Goal: Navigation & Orientation: Find specific page/section

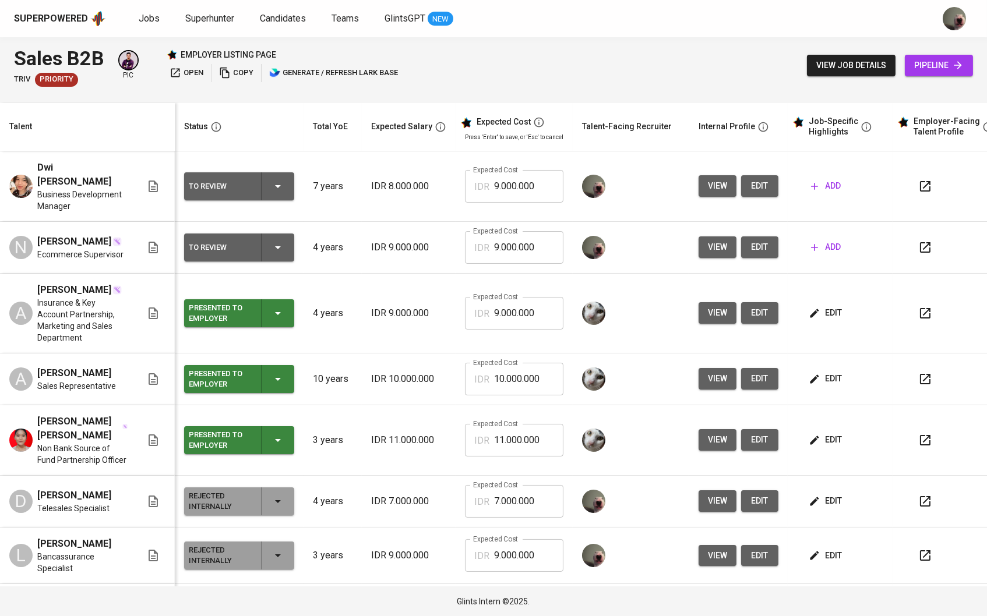
click at [203, 26] on div "Superpowered Jobs Superhunter Candidates Teams GlintsGPT NEW" at bounding box center [474, 18] width 921 height 17
click at [200, 20] on span "Superhunter" at bounding box center [209, 18] width 49 height 11
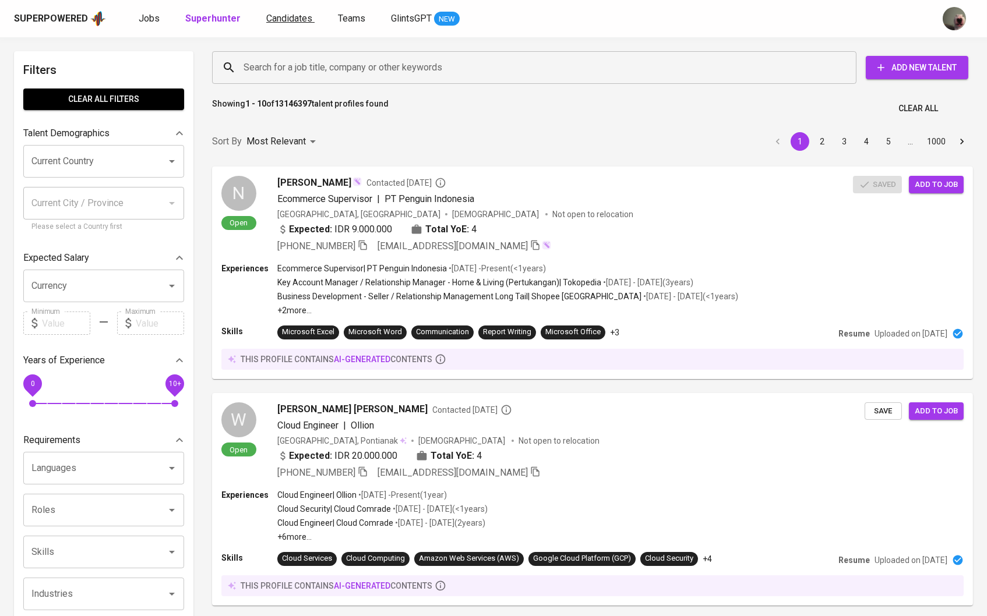
click at [282, 15] on span "Candidates" at bounding box center [289, 18] width 46 height 11
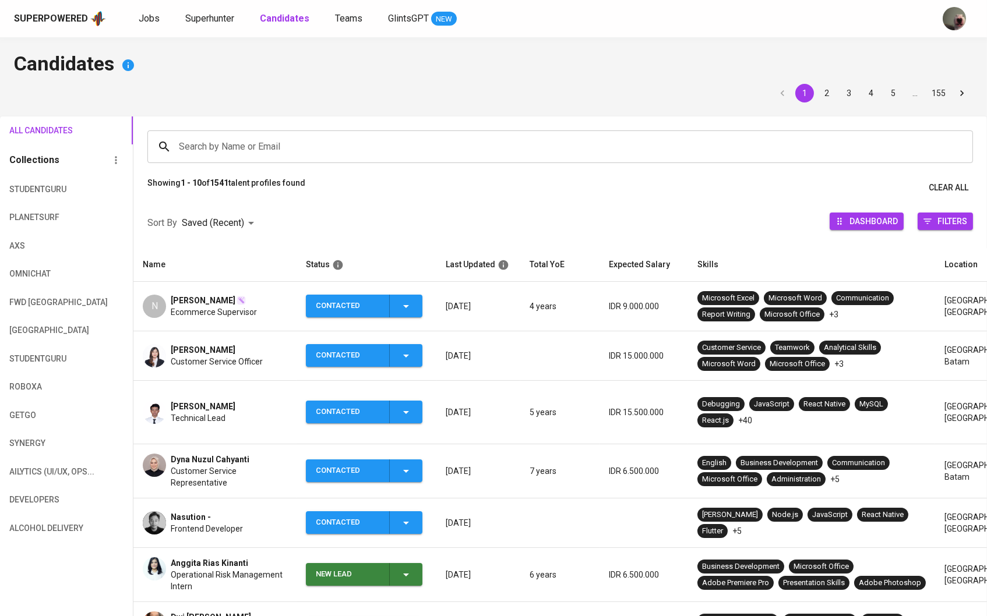
click at [220, 9] on div "Superpowered Jobs Superhunter Candidates Teams GlintsGPT NEW" at bounding box center [493, 18] width 987 height 37
click at [218, 13] on span "Superhunter" at bounding box center [209, 18] width 49 height 11
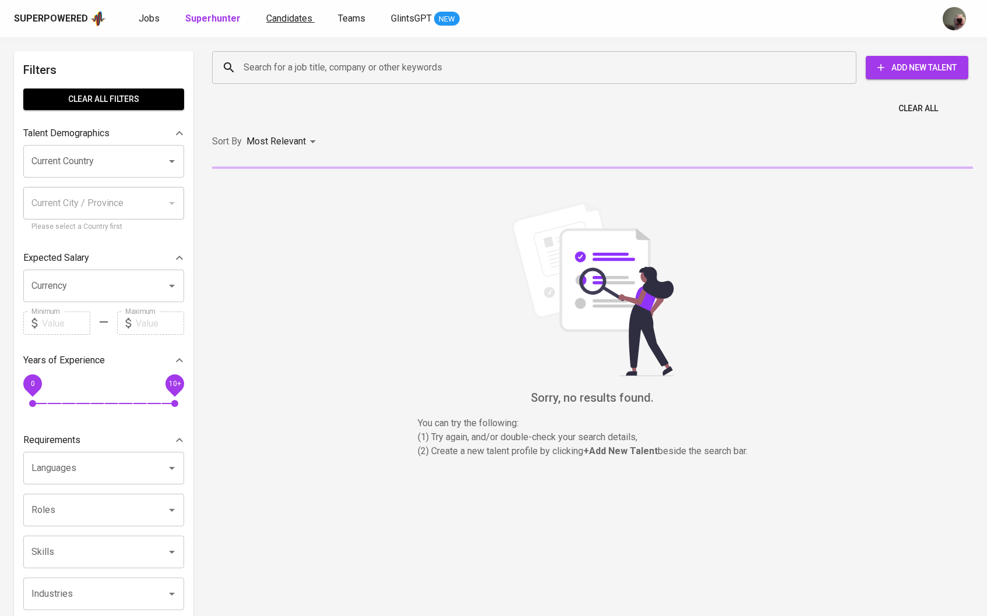
click at [266, 21] on span "Candidates" at bounding box center [289, 18] width 46 height 11
